Goal: Information Seeking & Learning: Compare options

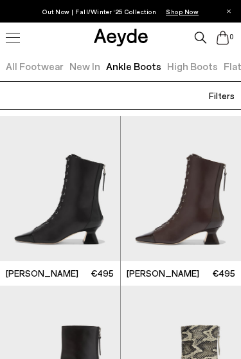
scroll to position [0, 8]
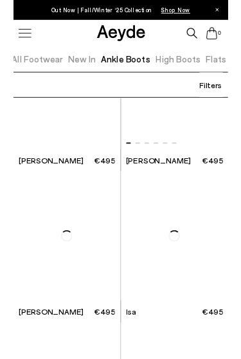
scroll to position [4612, 0]
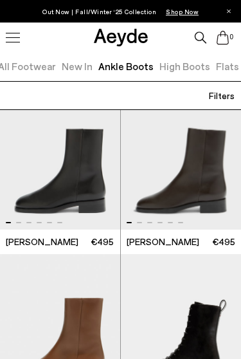
click at [98, 177] on img "1 / 6" at bounding box center [60, 156] width 120 height 145
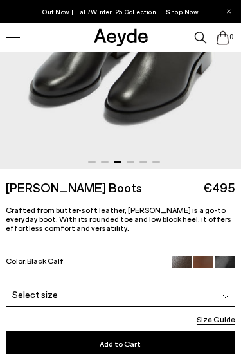
scroll to position [239, 0]
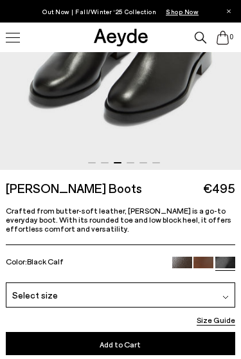
click at [205, 262] on img at bounding box center [203, 266] width 20 height 20
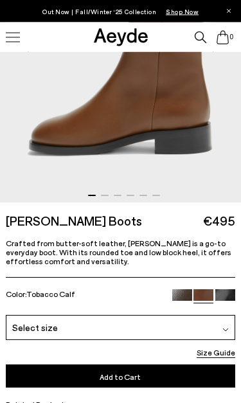
scroll to position [206, 0]
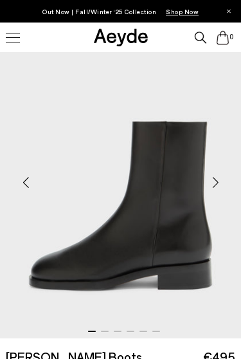
scroll to position [70, 0]
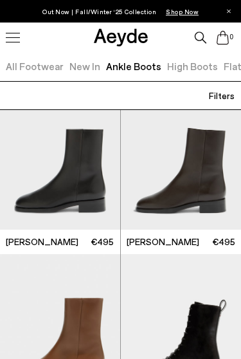
scroll to position [0, 8]
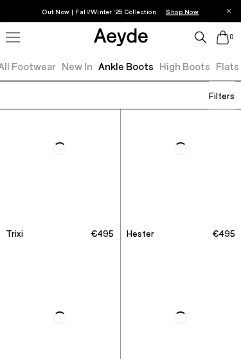
scroll to position [6820, 0]
